Goal: Task Accomplishment & Management: Manage account settings

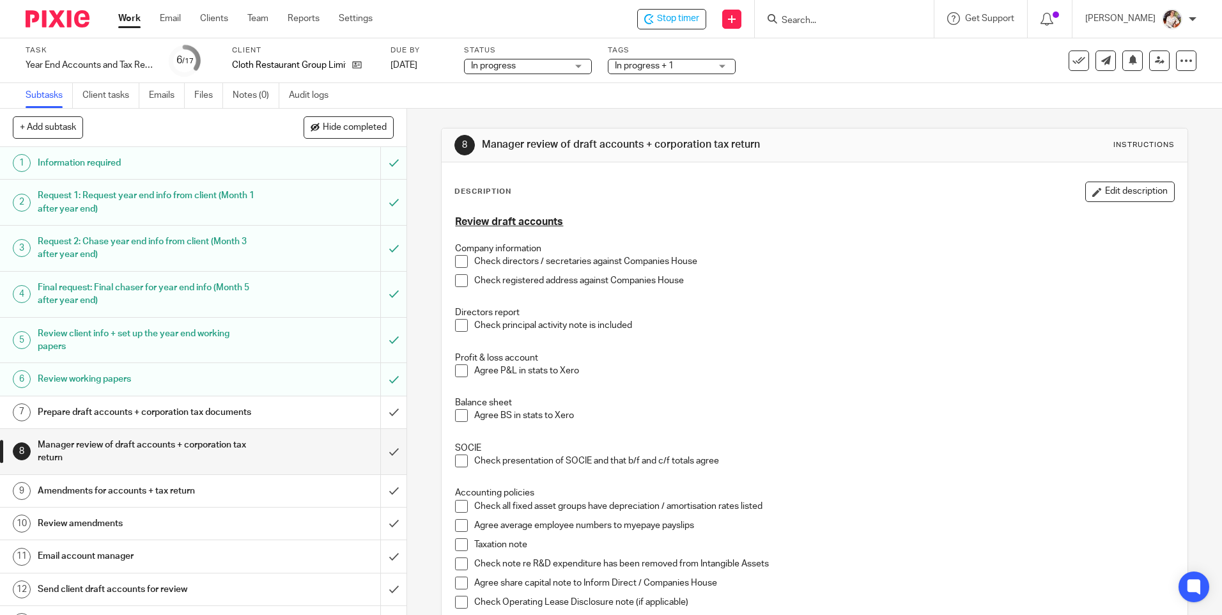
scroll to position [826, 0]
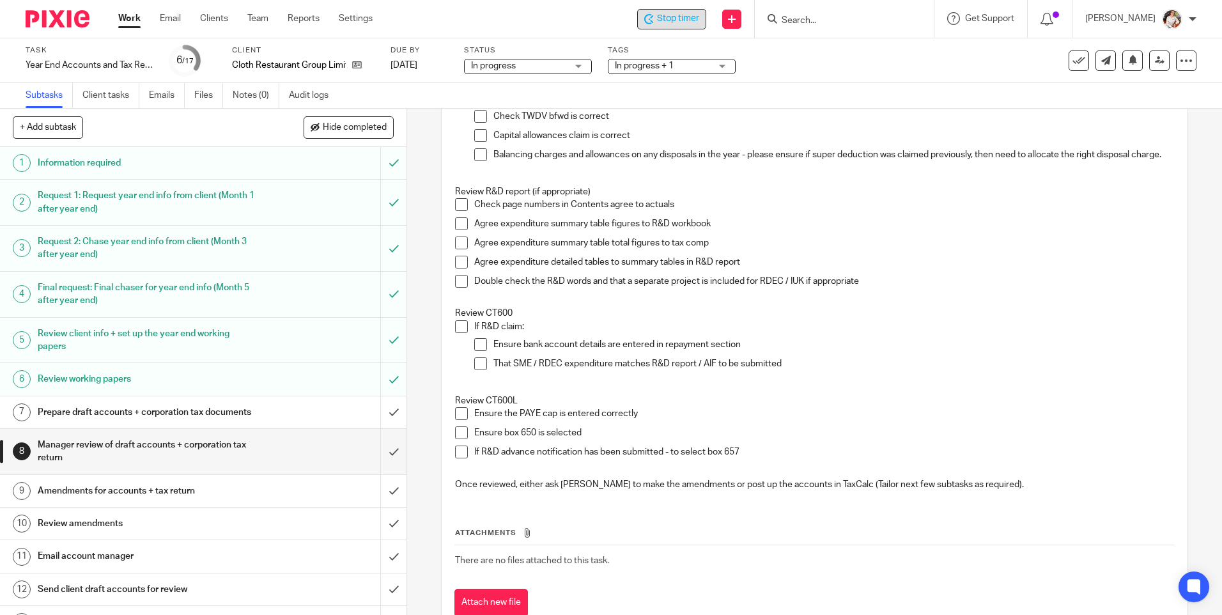
click at [692, 12] on div "Stop timer" at bounding box center [671, 19] width 69 height 20
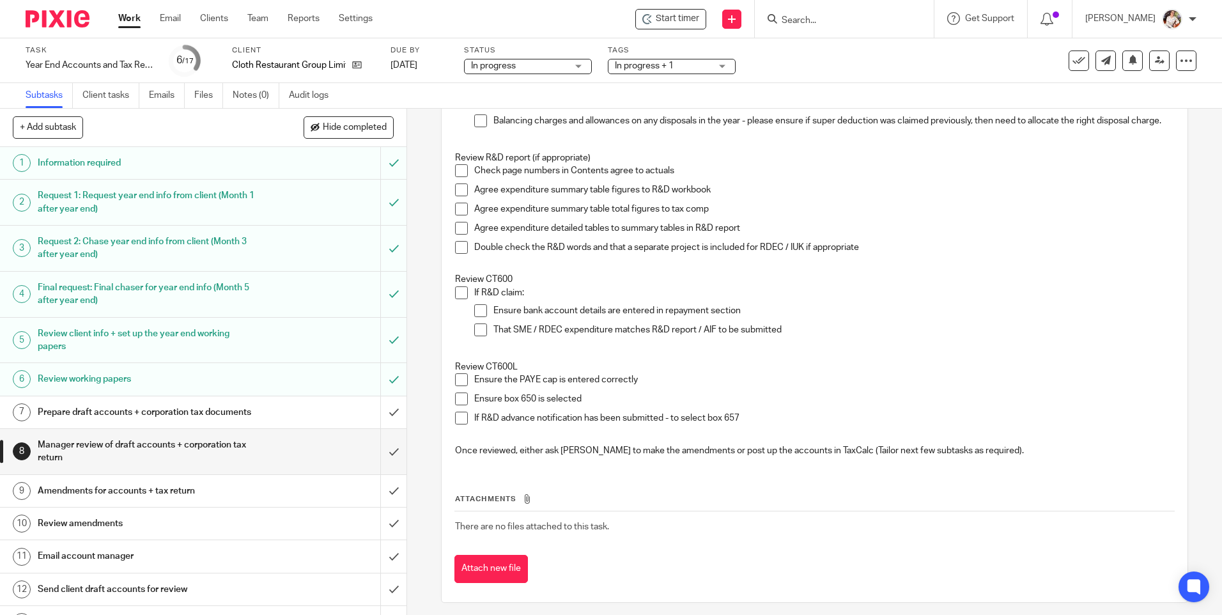
scroll to position [874, 0]
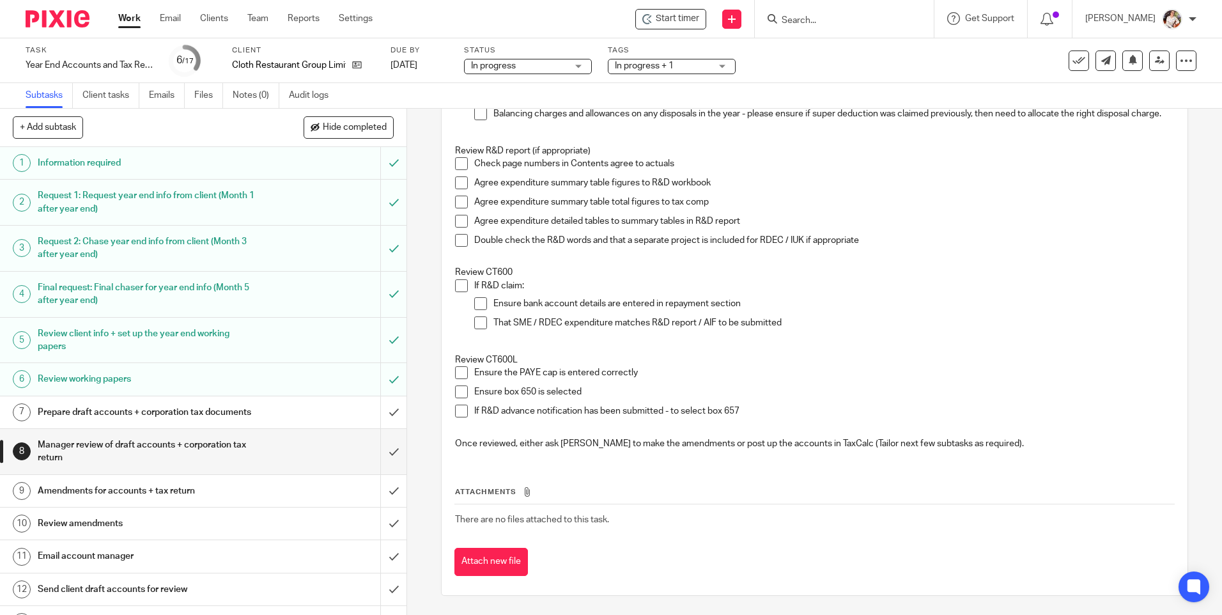
click at [152, 422] on h1 "Prepare draft accounts + corporation tax documents" at bounding box center [148, 412] width 220 height 19
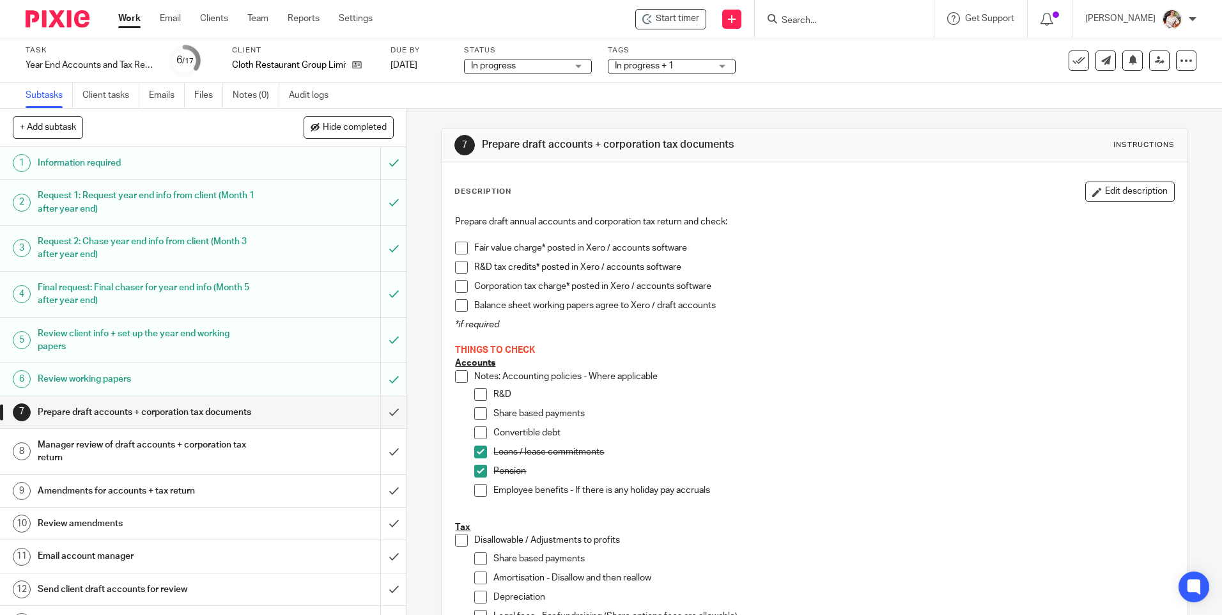
scroll to position [320, 0]
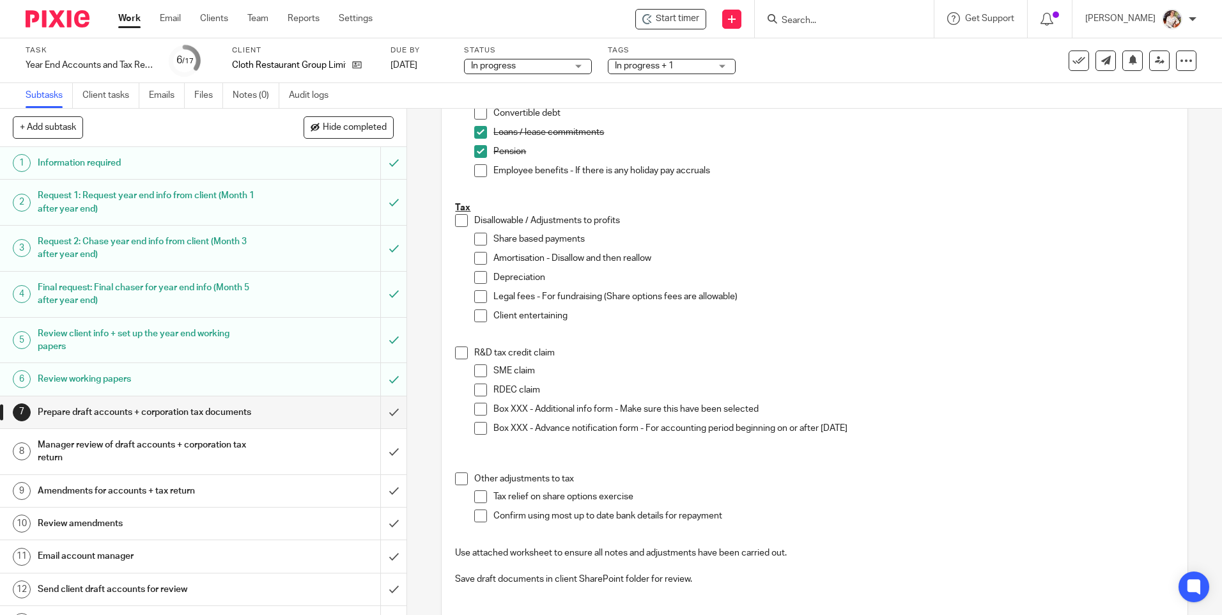
click at [478, 274] on span at bounding box center [480, 277] width 13 height 13
click at [476, 255] on span at bounding box center [480, 258] width 13 height 13
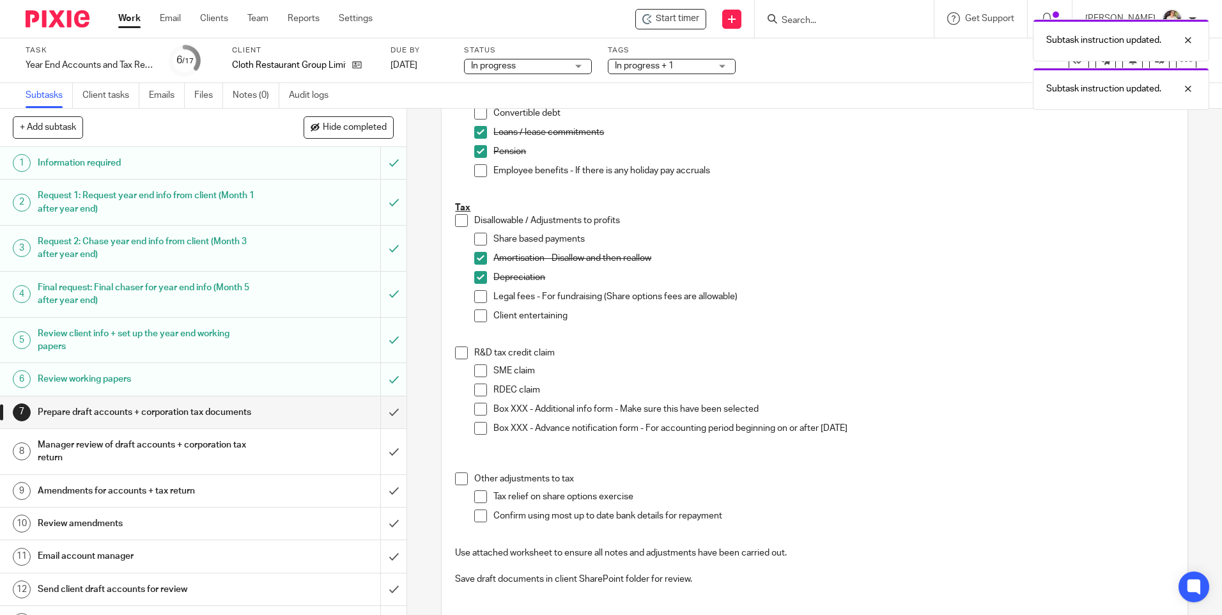
click at [476, 295] on span at bounding box center [480, 296] width 13 height 13
click at [474, 315] on span at bounding box center [480, 315] width 13 height 13
click at [131, 22] on link "Work" at bounding box center [129, 18] width 22 height 13
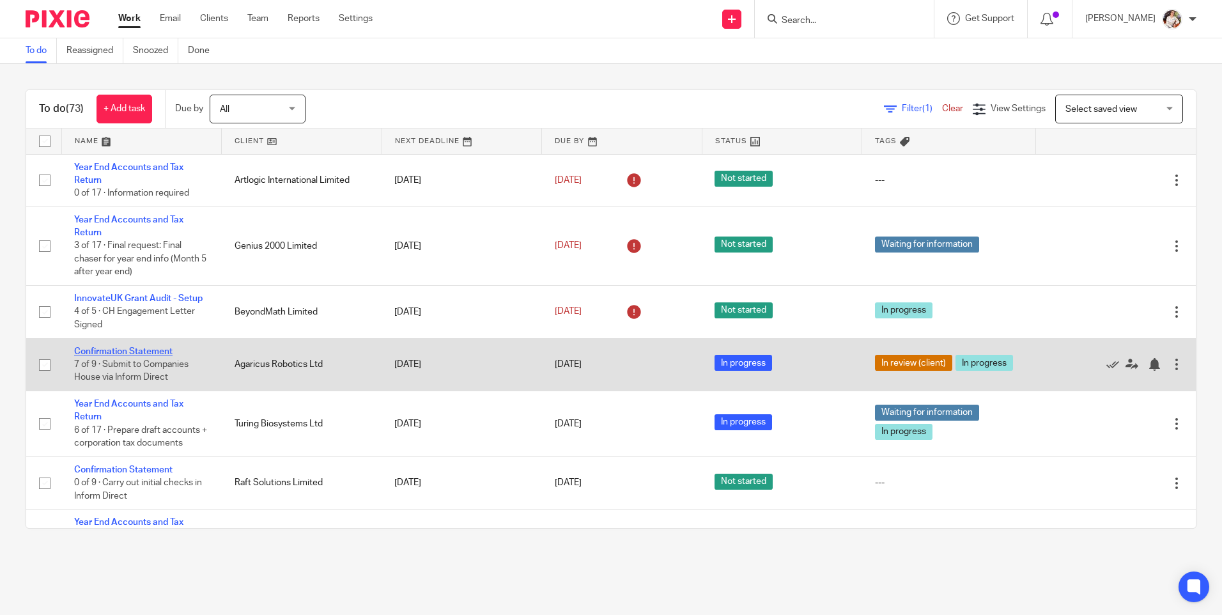
click at [118, 351] on link "Confirmation Statement" at bounding box center [123, 351] width 98 height 9
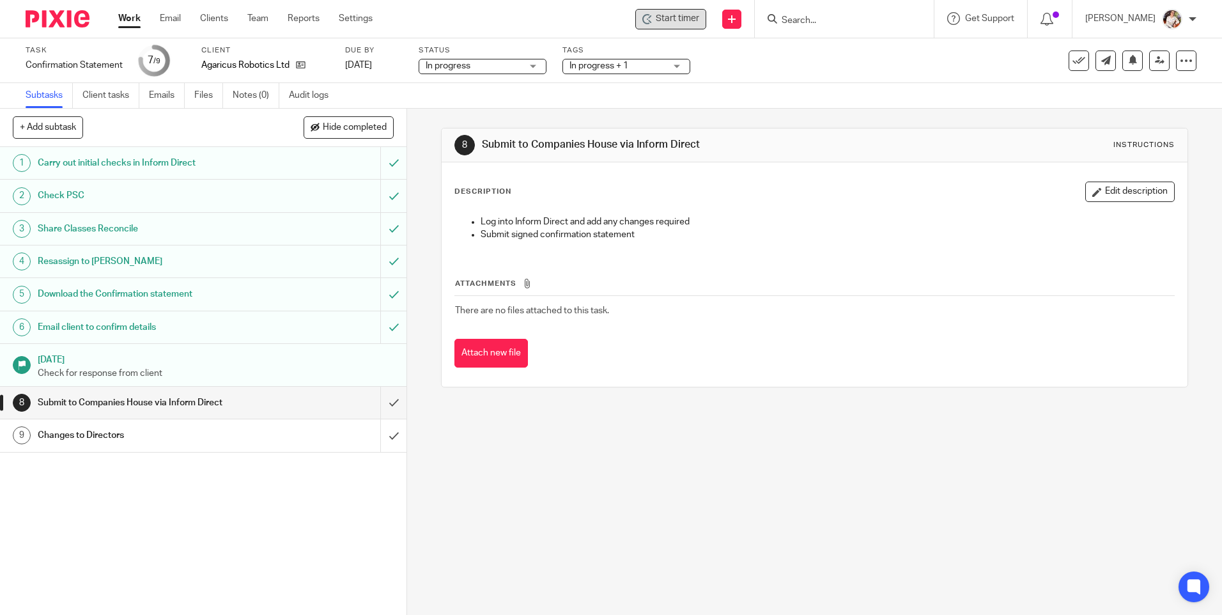
click at [653, 20] on icon at bounding box center [647, 19] width 10 height 10
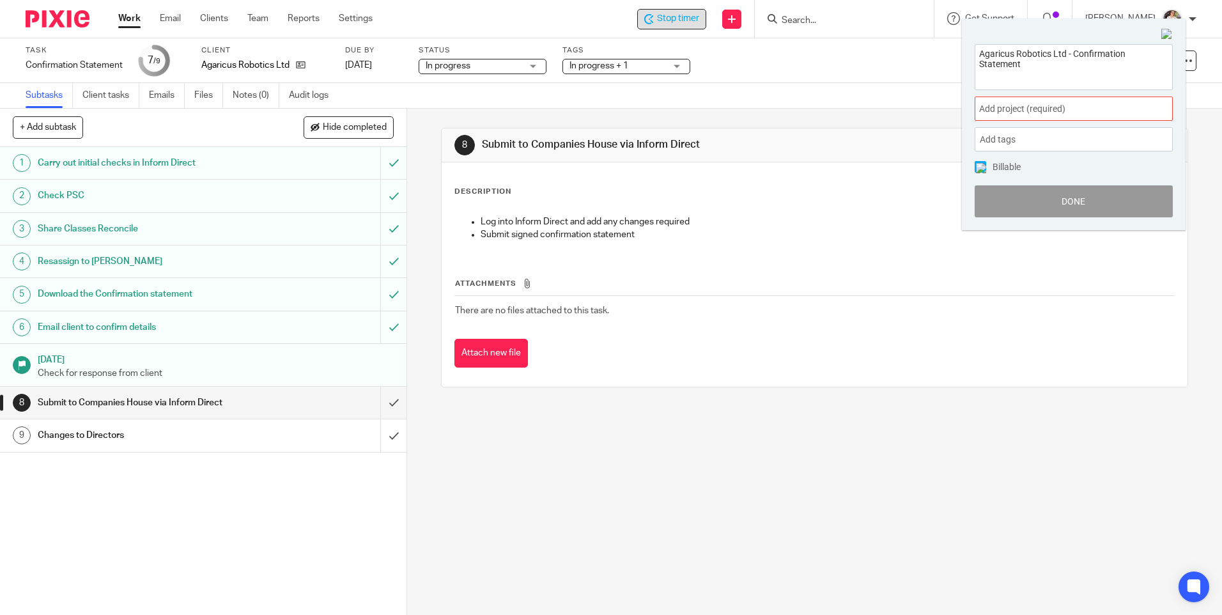
click at [1142, 113] on div "Add project (required) :" at bounding box center [1074, 109] width 198 height 24
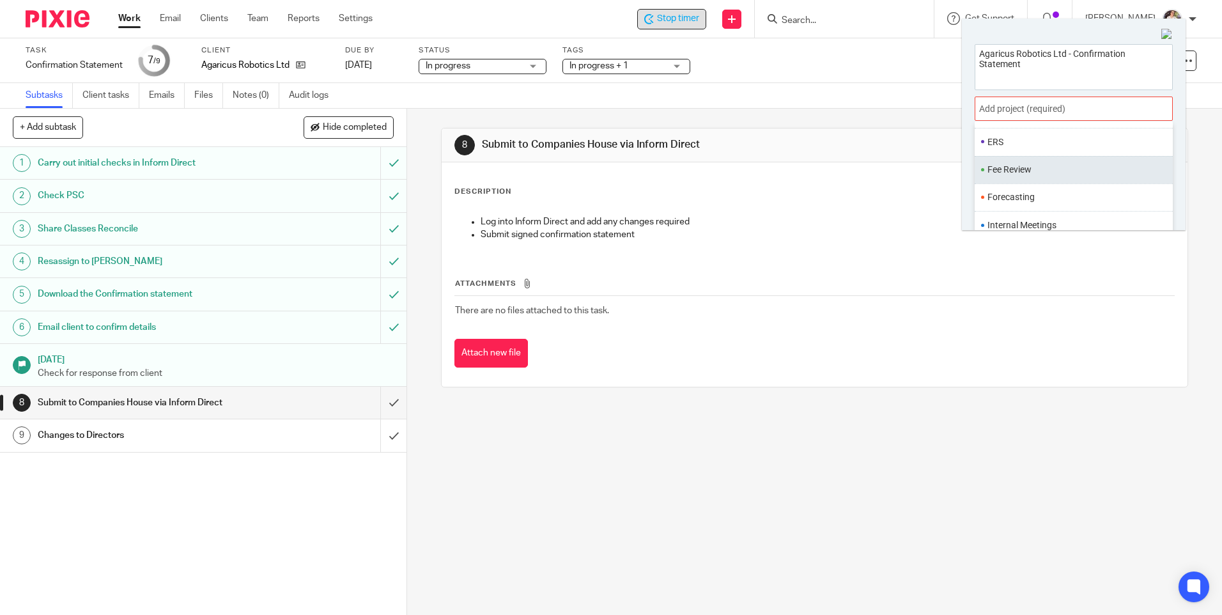
scroll to position [192, 0]
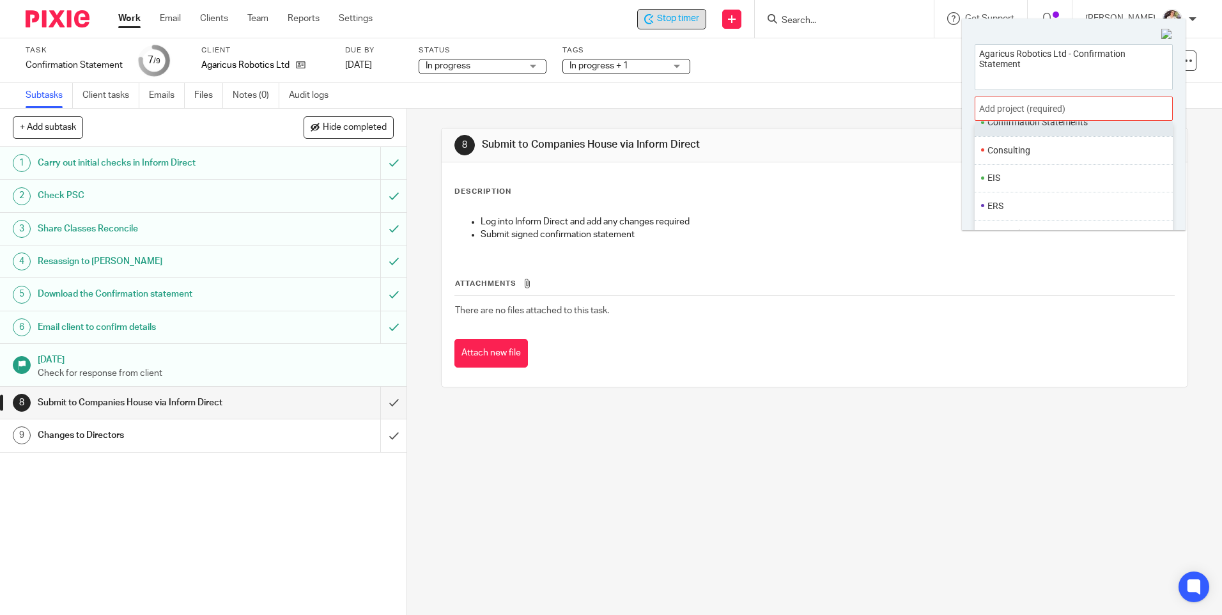
click at [1026, 129] on li "Confirmation Statements" at bounding box center [1071, 122] width 167 height 13
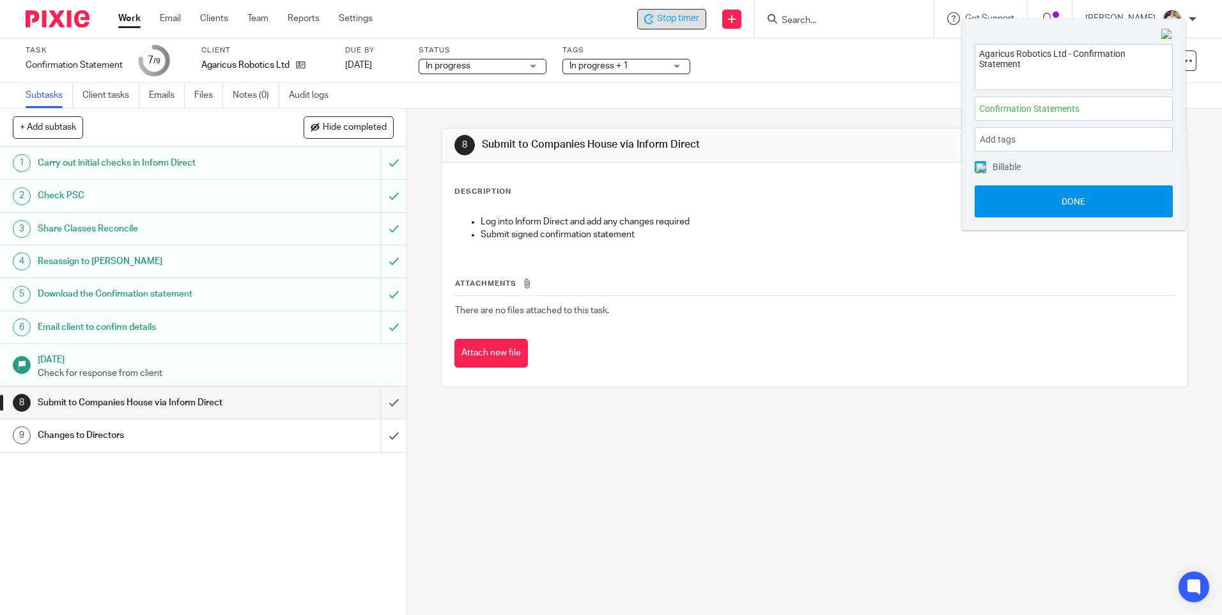
click at [1024, 196] on button "Done" at bounding box center [1074, 201] width 198 height 32
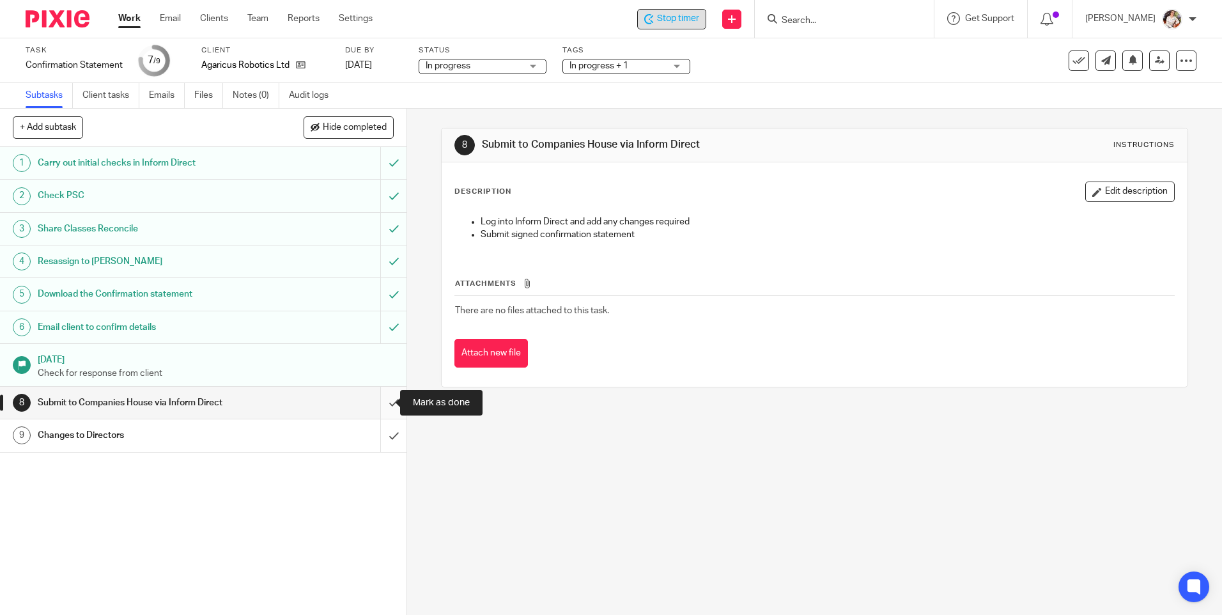
click at [377, 401] on input "submit" at bounding box center [203, 403] width 407 height 32
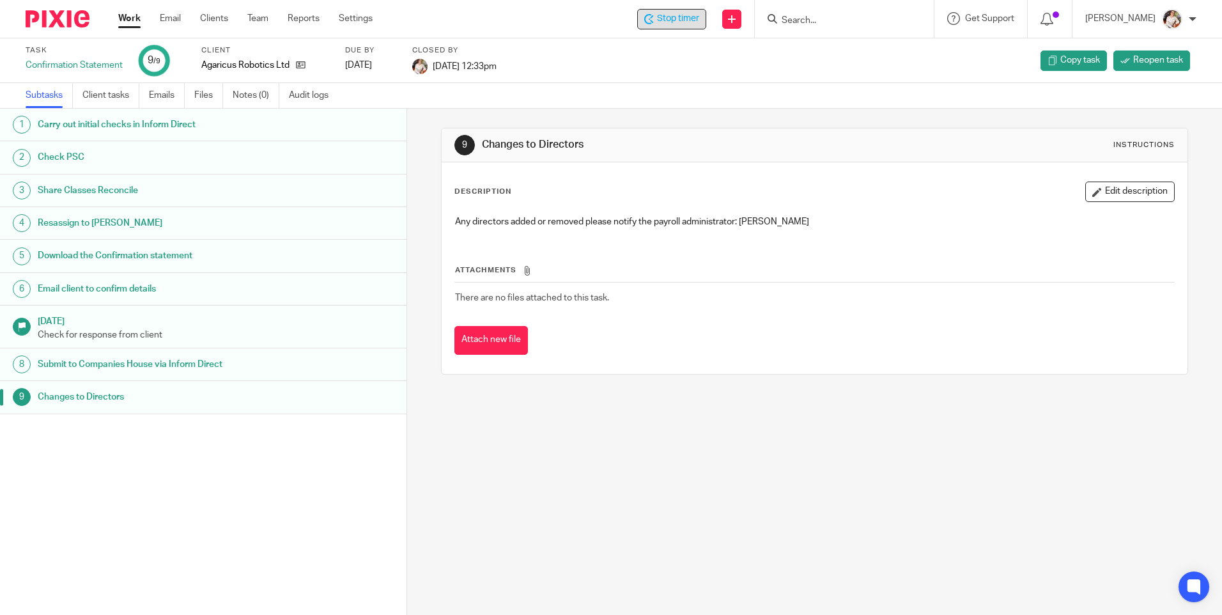
click at [675, 19] on span "Stop timer" at bounding box center [678, 18] width 42 height 13
click at [134, 18] on link "Work" at bounding box center [129, 18] width 22 height 13
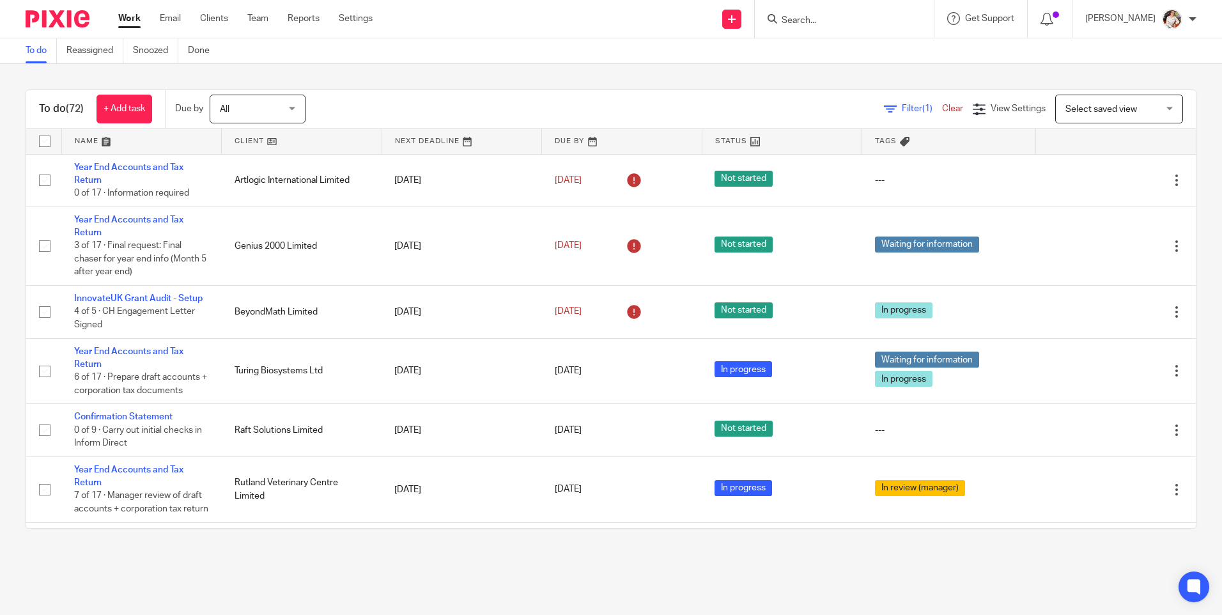
click at [818, 11] on form at bounding box center [849, 19] width 136 height 16
click at [822, 24] on input "Search" at bounding box center [838, 21] width 115 height 12
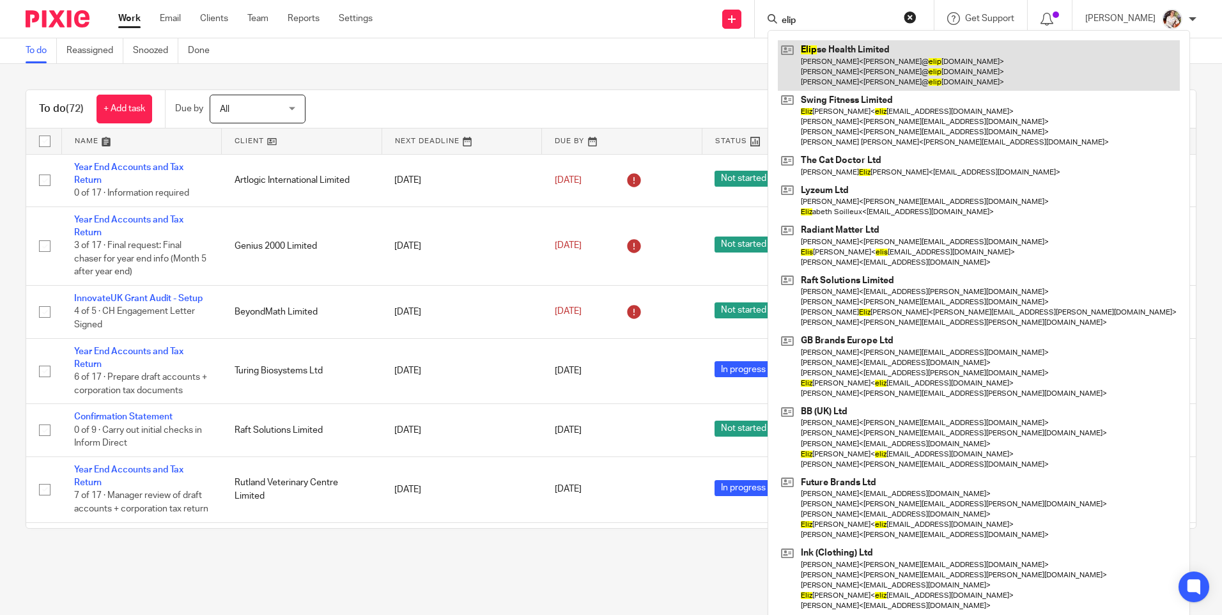
type input "elip"
click at [827, 72] on link at bounding box center [979, 65] width 402 height 51
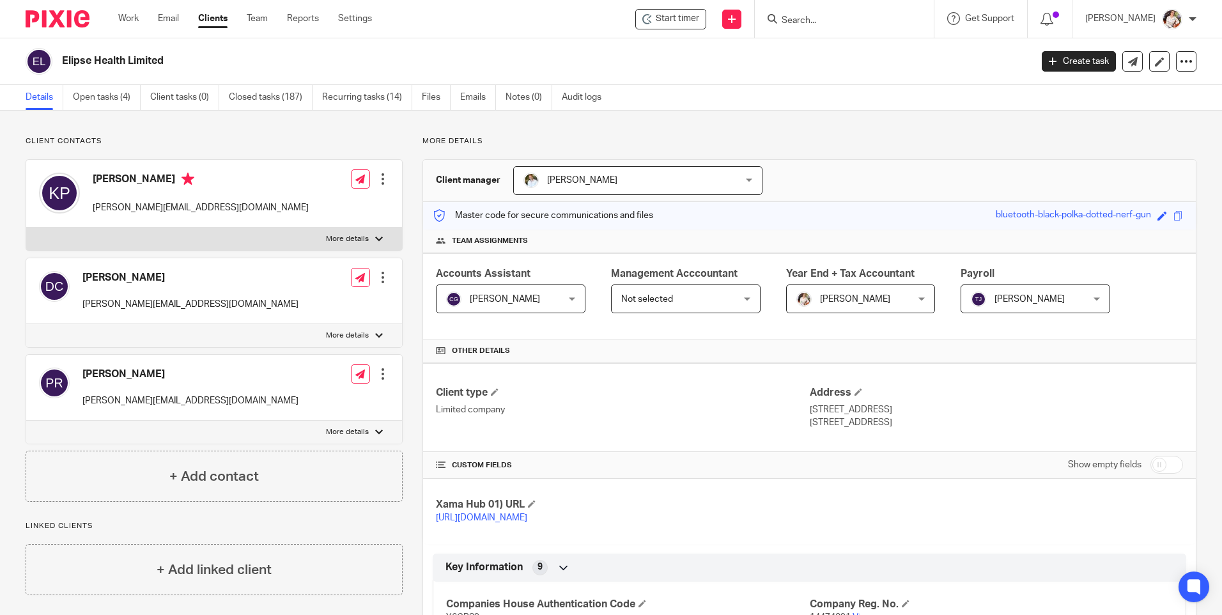
click at [433, 98] on link "Files" at bounding box center [436, 97] width 29 height 25
click at [460, 93] on ul "Details Open tasks (4) Client tasks (0) Closed tasks (187) Recurring tasks (14)…" at bounding box center [323, 97] width 595 height 25
click at [474, 98] on link "Emails" at bounding box center [478, 97] width 36 height 25
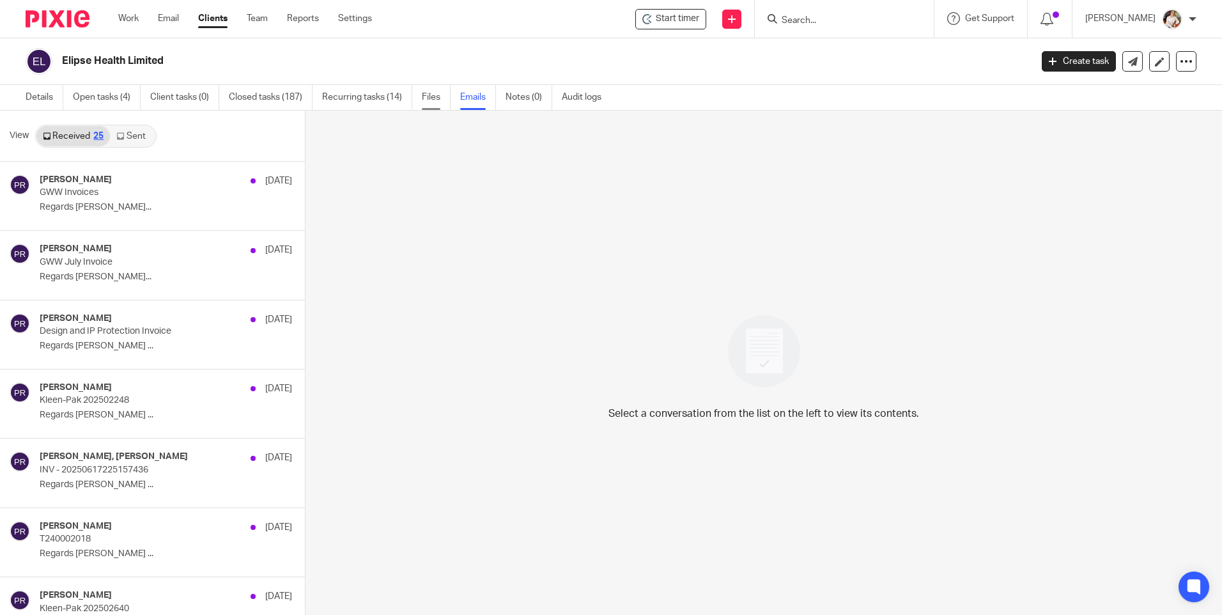
click at [429, 101] on link "Files" at bounding box center [436, 97] width 29 height 25
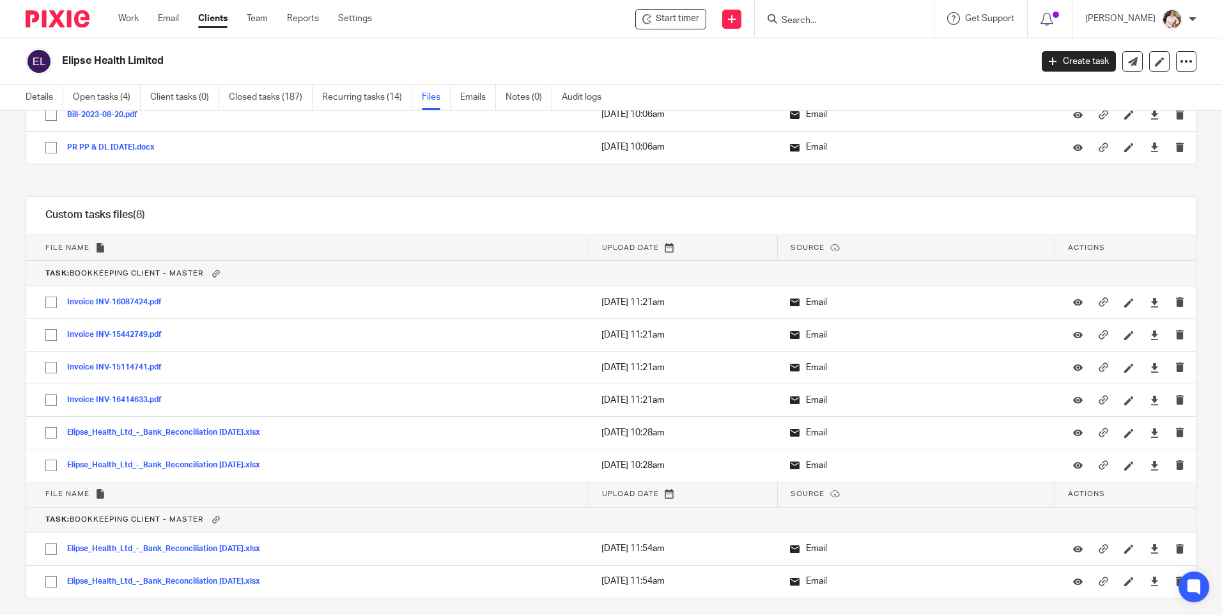
scroll to position [724, 0]
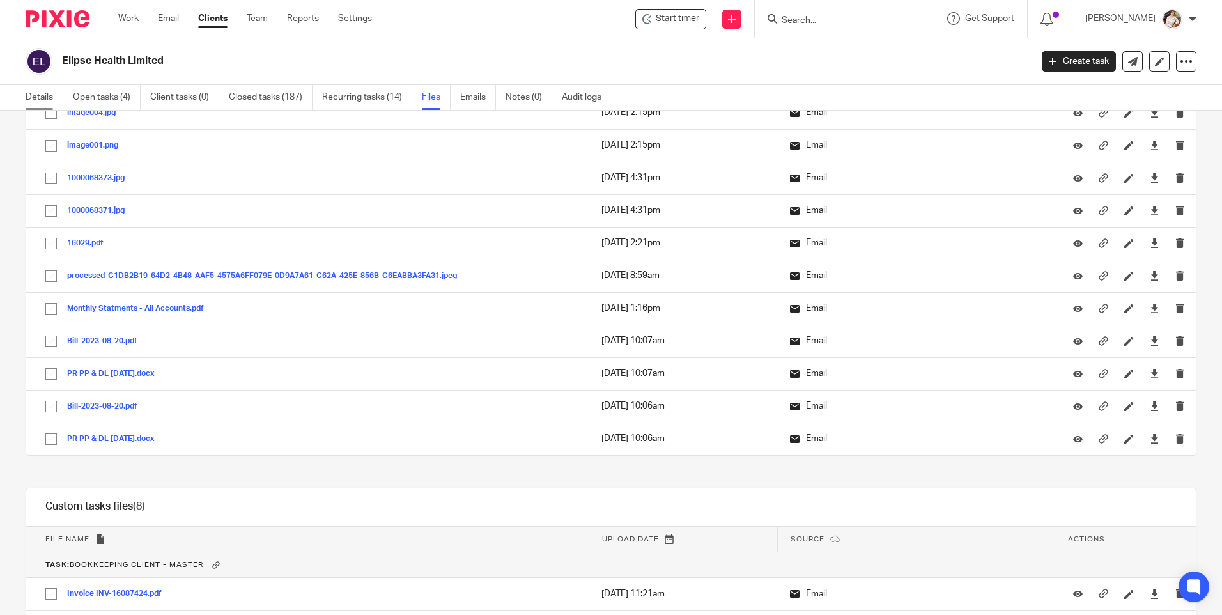
click at [30, 97] on link "Details" at bounding box center [45, 97] width 38 height 25
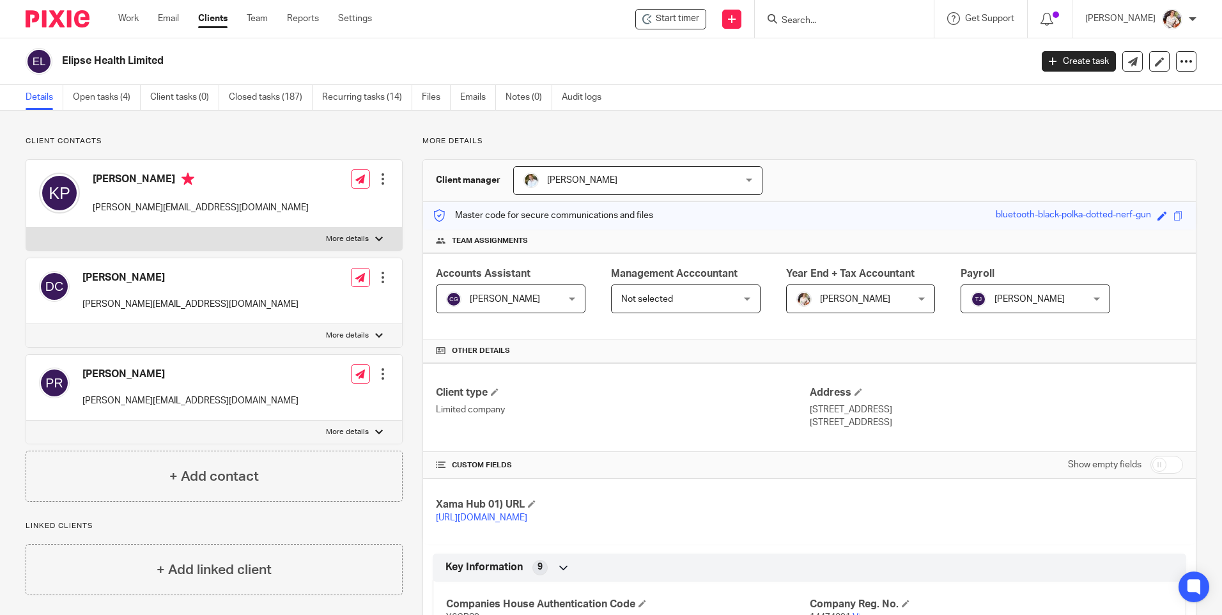
click at [469, 103] on link "Emails" at bounding box center [478, 97] width 36 height 25
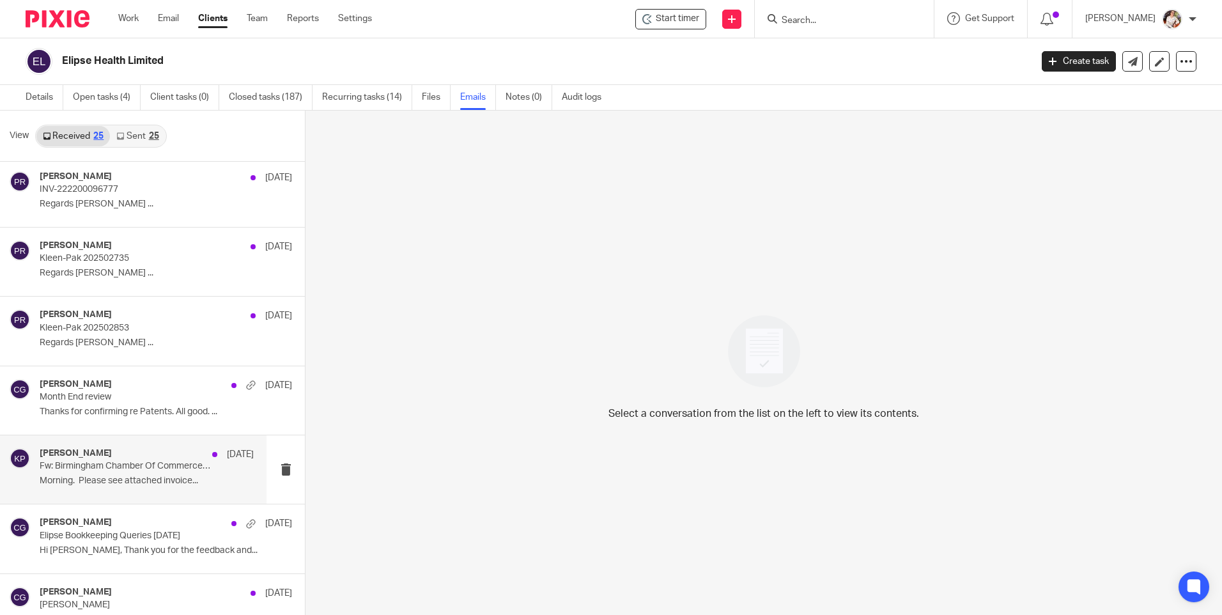
scroll to position [511, 0]
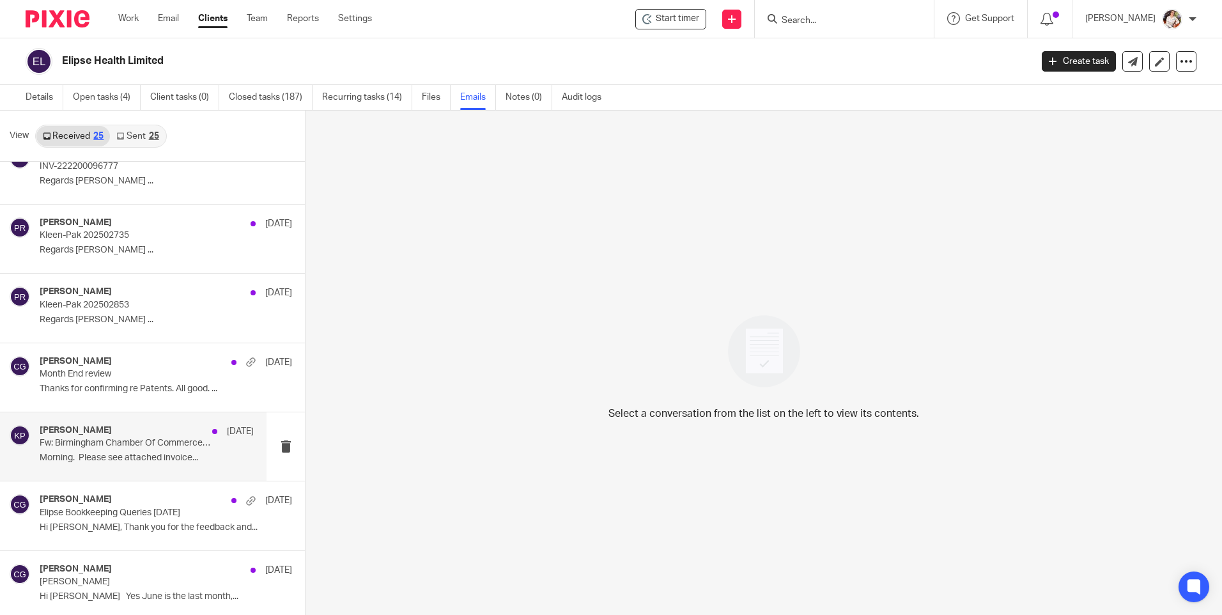
click at [116, 464] on div "Katie Pryce 3 Jul Fw: Birmingham Chamber Of Commerce & Industry - Invoice 35055…" at bounding box center [147, 446] width 214 height 43
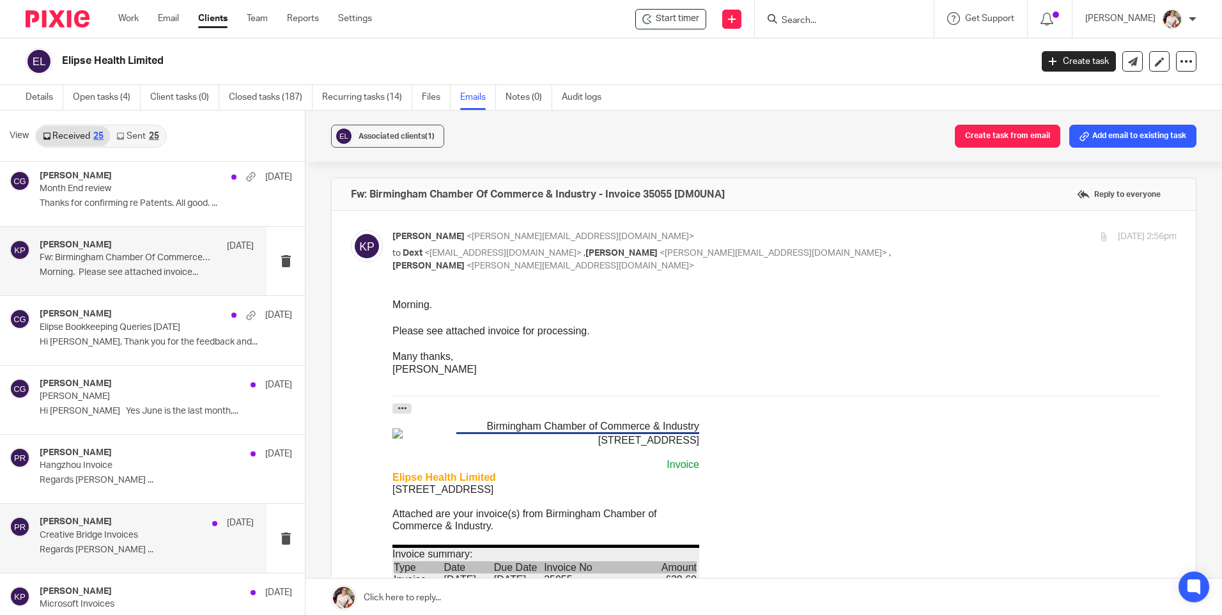
scroll to position [703, 0]
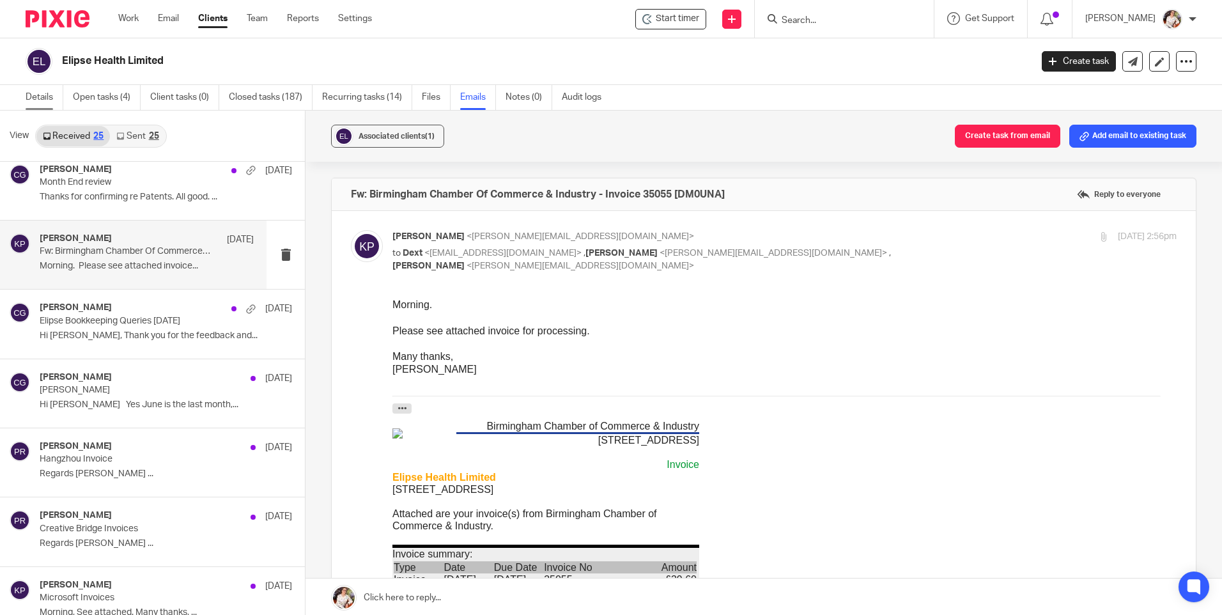
click at [31, 100] on link "Details" at bounding box center [45, 97] width 38 height 25
